Goal: Task Accomplishment & Management: Manage account settings

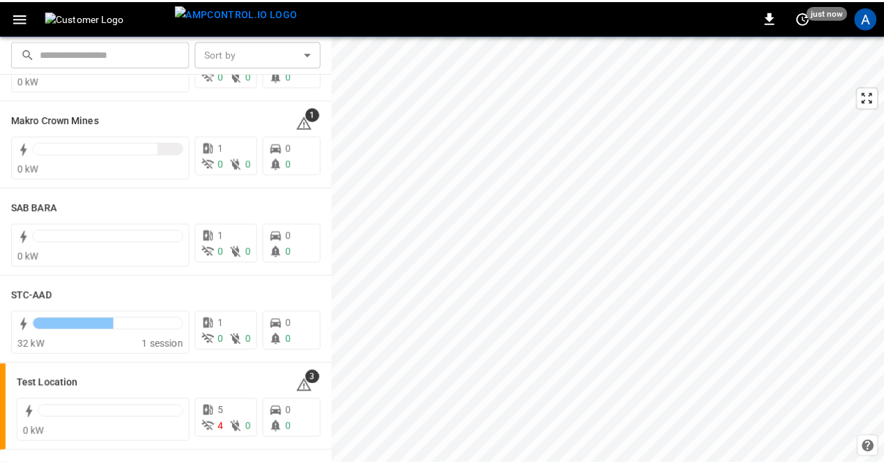
scroll to position [279, 0]
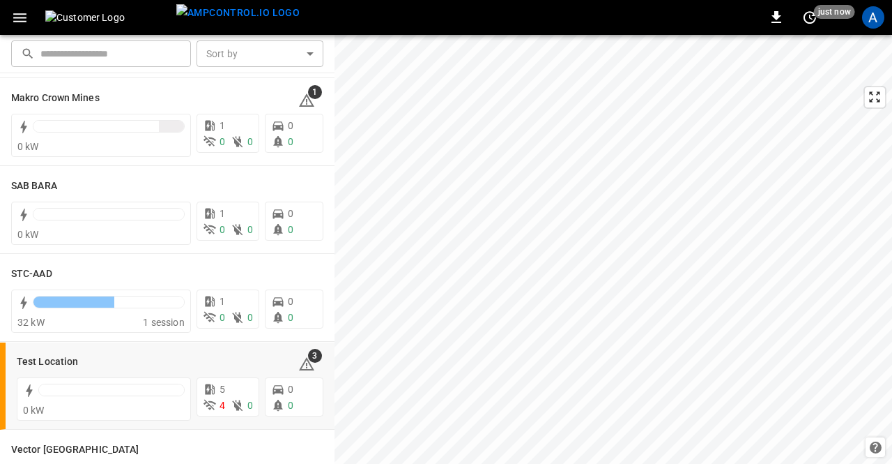
click at [35, 366] on h6 "Test Location" at bounding box center [47, 361] width 61 height 15
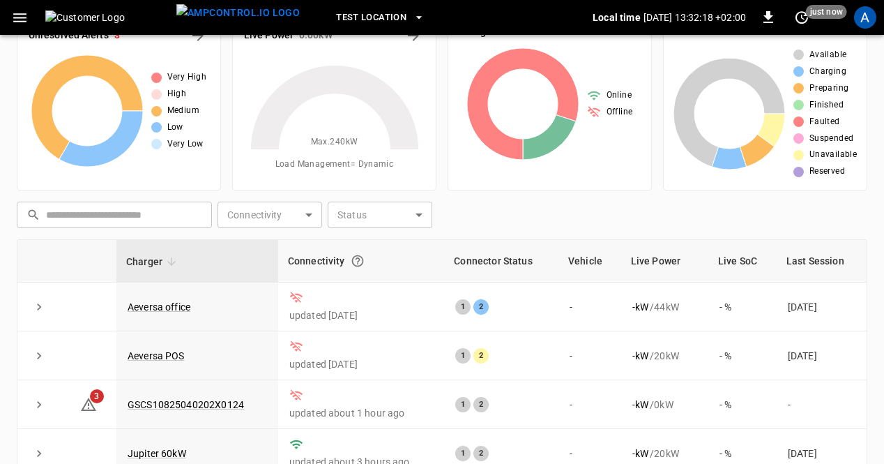
scroll to position [70, 0]
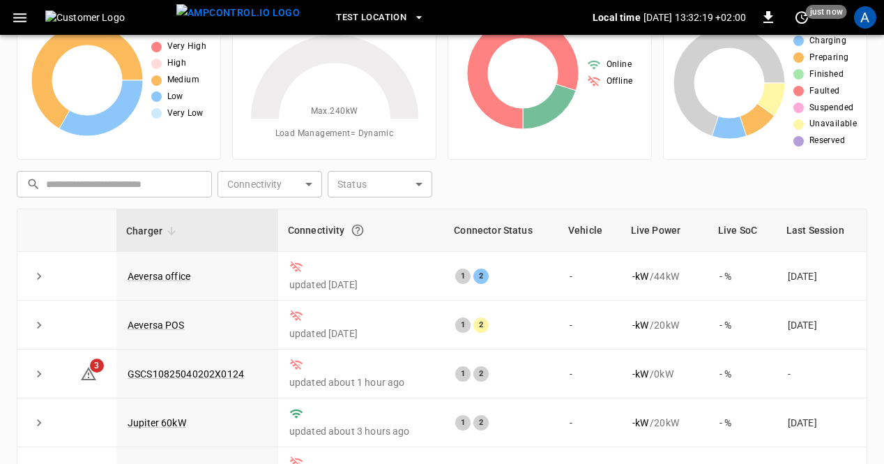
click at [153, 369] on link "GSCS10825040202X0124" at bounding box center [186, 373] width 116 height 11
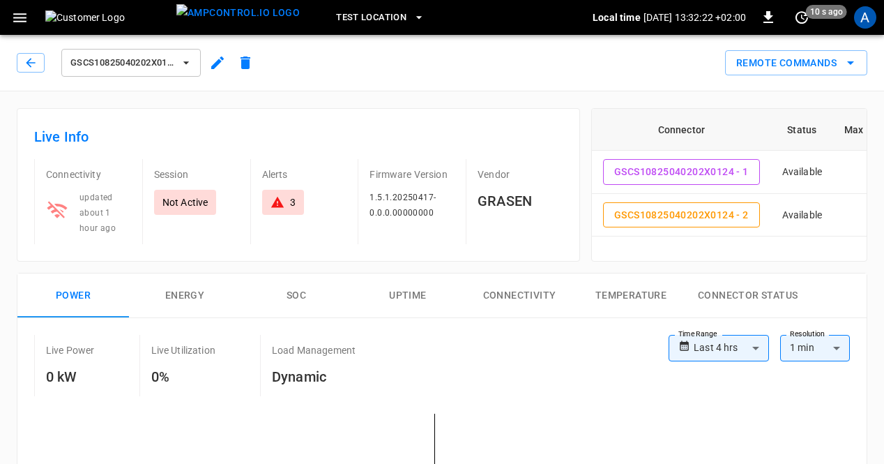
click at [216, 66] on icon "button" at bounding box center [217, 62] width 13 height 13
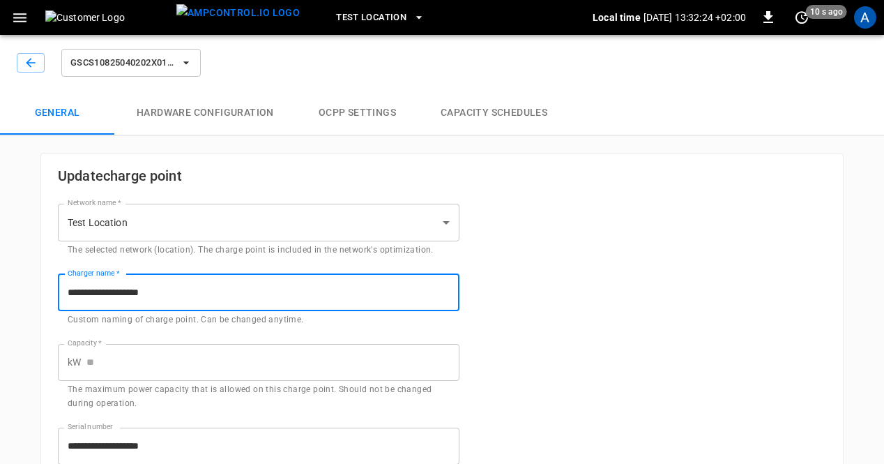
drag, startPoint x: 198, startPoint y: 294, endPoint x: -3, endPoint y: 286, distance: 201.6
